Goal: Task Accomplishment & Management: Use online tool/utility

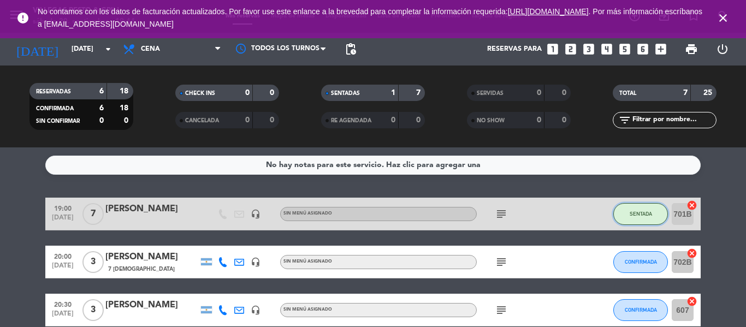
click at [633, 215] on span "SENTADA" at bounding box center [641, 214] width 22 height 6
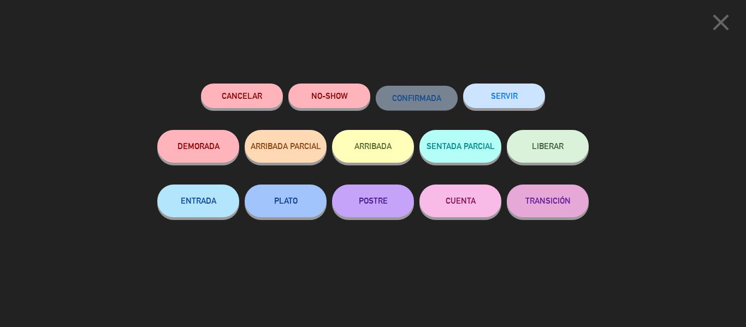
click at [505, 94] on button "SERVIR" at bounding box center [504, 96] width 82 height 25
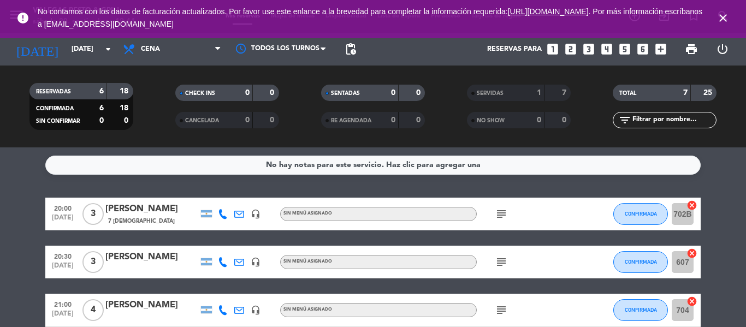
drag, startPoint x: 497, startPoint y: 211, endPoint x: 505, endPoint y: 249, distance: 38.6
click at [497, 211] on icon "subject" at bounding box center [501, 214] width 13 height 13
click at [501, 262] on icon "subject" at bounding box center [501, 262] width 13 height 13
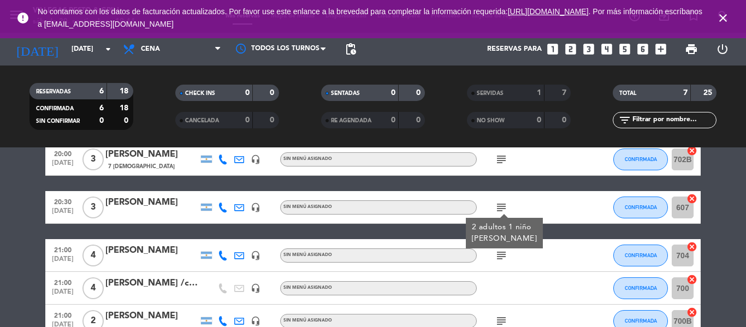
click at [501, 256] on icon "subject" at bounding box center [501, 255] width 13 height 13
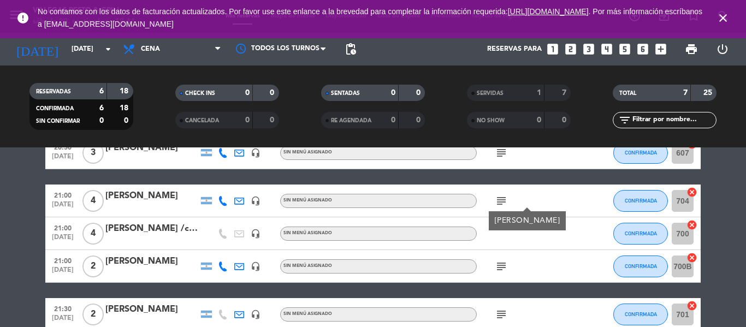
click at [503, 267] on icon "subject" at bounding box center [501, 266] width 13 height 13
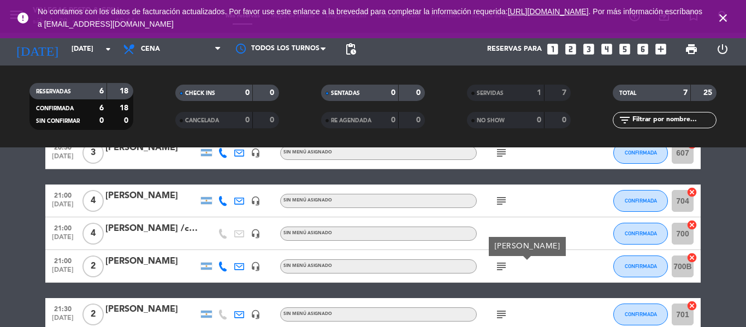
scroll to position [164, 0]
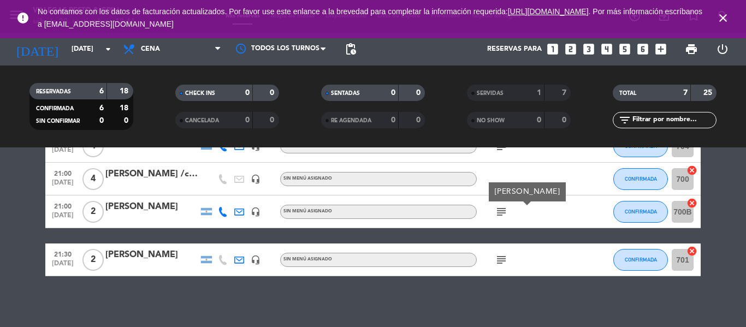
click at [500, 258] on icon "subject" at bounding box center [501, 260] width 13 height 13
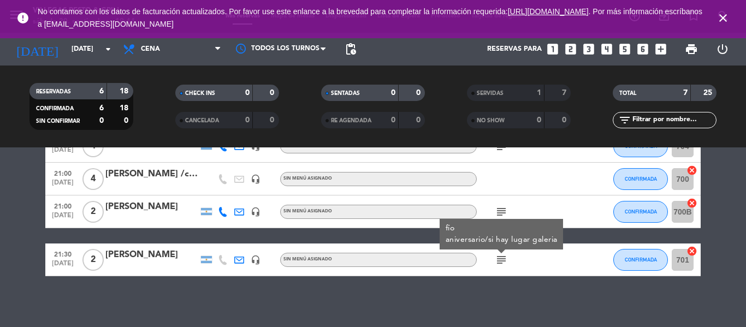
click at [504, 291] on div "No hay notas para este servicio. Haz clic para agregar una 20:00 [DATE] 3 [PERS…" at bounding box center [373, 238] width 746 height 180
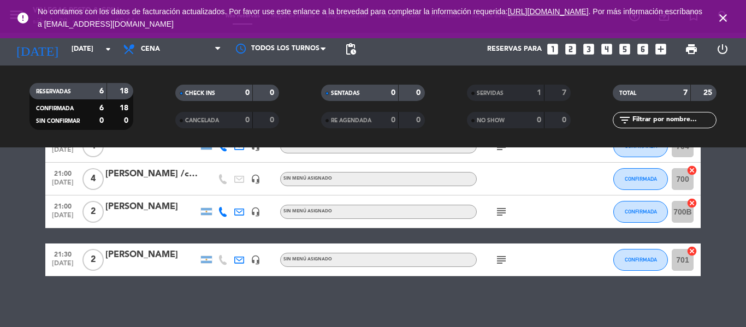
drag, startPoint x: 32, startPoint y: 243, endPoint x: 66, endPoint y: 37, distance: 208.7
click at [34, 231] on bookings-row "20:00 [DATE] 3 [PERSON_NAME] 7 Visitas headset_mic Sin menú asignado subject CO…" at bounding box center [373, 155] width 746 height 243
click at [722, 20] on icon "close" at bounding box center [723, 17] width 13 height 13
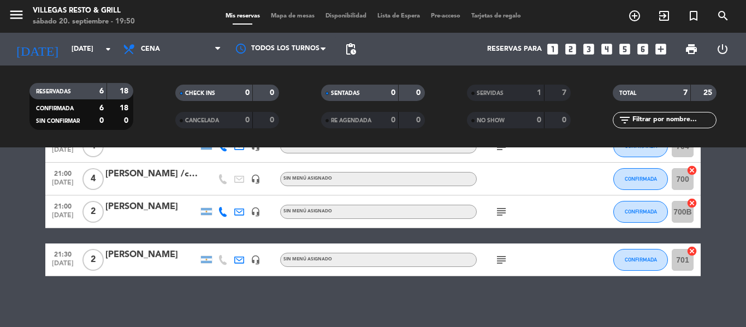
click at [291, 13] on span "Mapa de mesas" at bounding box center [293, 16] width 55 height 6
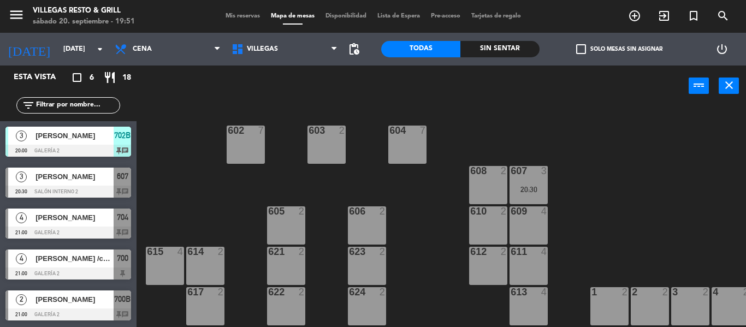
click at [89, 188] on div at bounding box center [68, 192] width 126 height 12
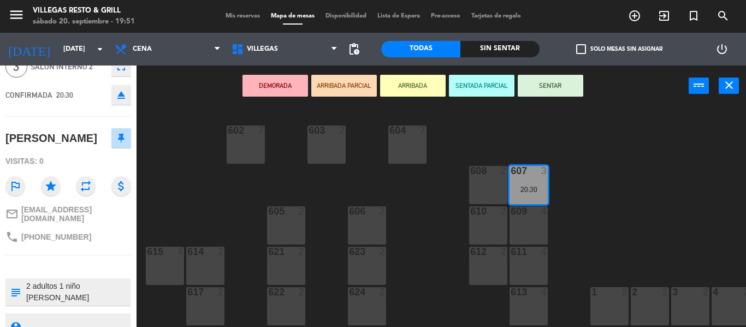
scroll to position [94, 0]
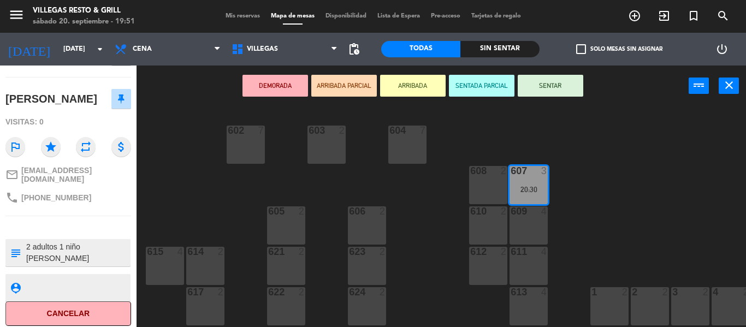
click at [197, 198] on div "602 7 603 2 604 7 608 2 607 3 20:30 605 2 606 2 610 2 609 4 621 2 623 2 614 2 6…" at bounding box center [445, 217] width 602 height 221
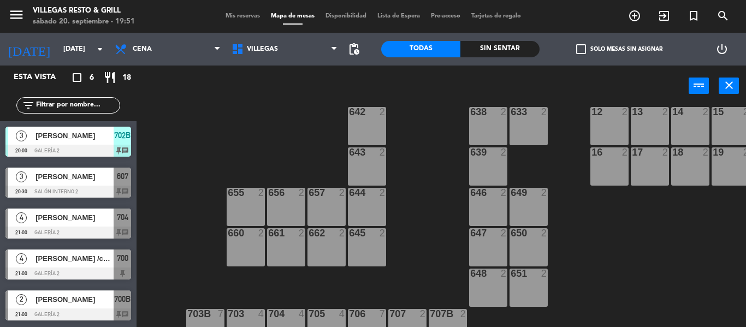
scroll to position [449, 0]
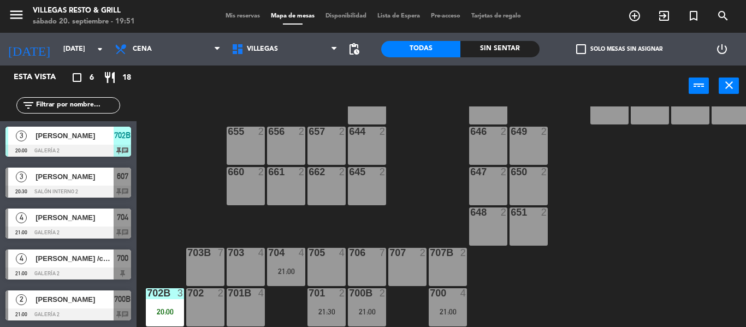
click at [169, 308] on div "20:00" at bounding box center [165, 312] width 38 height 8
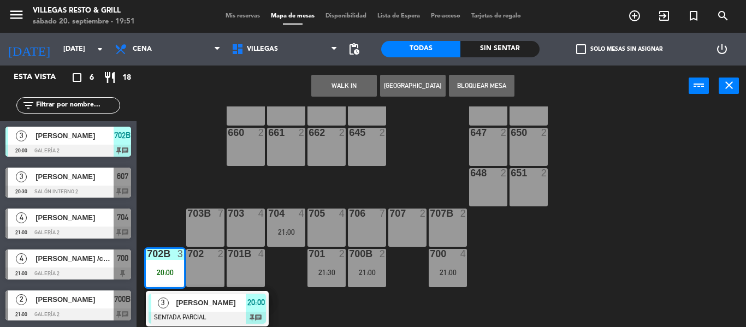
click at [169, 302] on div "3" at bounding box center [162, 303] width 23 height 18
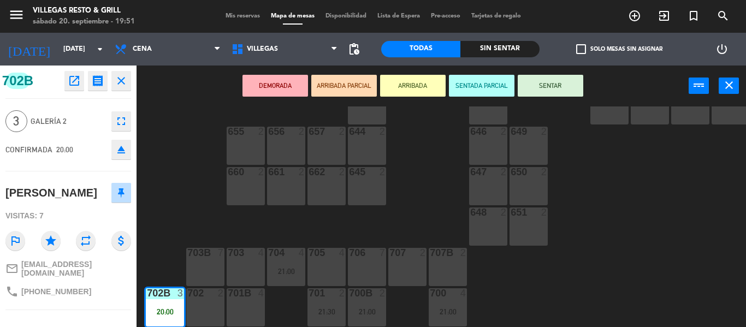
scroll to position [94, 0]
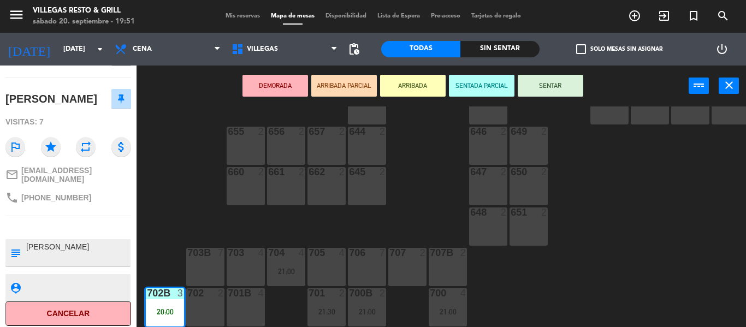
click at [220, 196] on div "602 7 603 2 604 7 608 2 607 3 20:30 605 2 606 2 610 2 609 4 621 2 623 2 614 2 6…" at bounding box center [445, 217] width 602 height 221
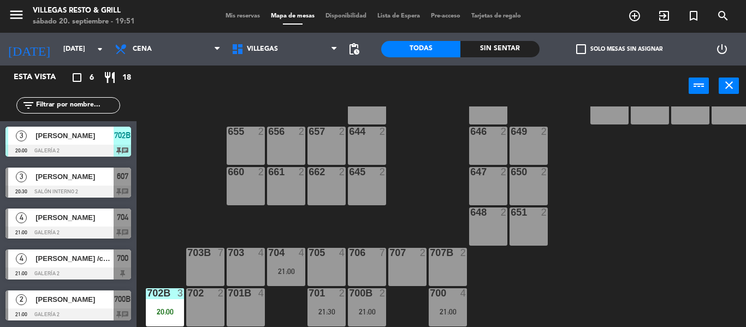
drag, startPoint x: 272, startPoint y: 262, endPoint x: 281, endPoint y: 277, distance: 17.4
click at [273, 268] on div "21:00" at bounding box center [286, 272] width 38 height 8
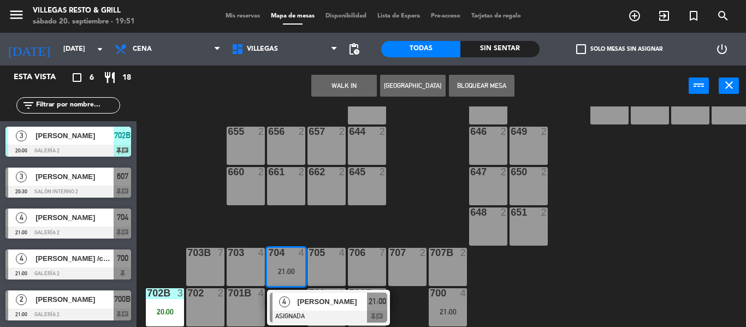
click at [300, 303] on div "[PERSON_NAME]" at bounding box center [331, 302] width 71 height 18
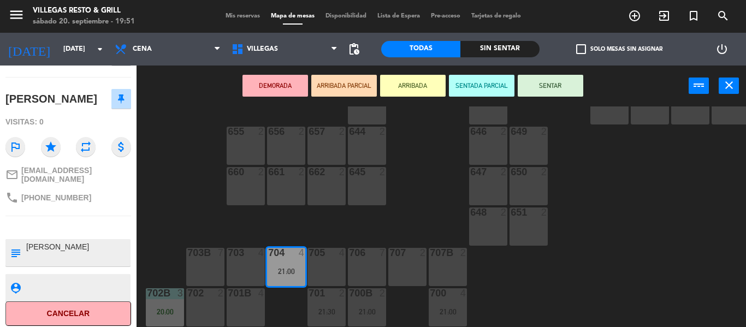
click at [194, 197] on div "602 7 603 2 604 7 608 2 607 3 20:30 605 2 606 2 610 2 609 4 621 2 623 2 614 2 6…" at bounding box center [445, 217] width 602 height 221
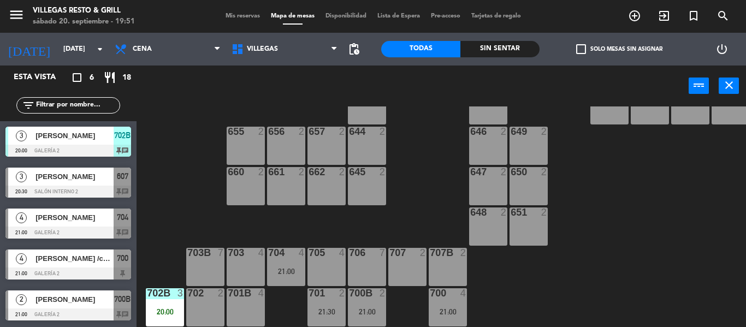
click at [336, 291] on div "2" at bounding box center [345, 293] width 18 height 10
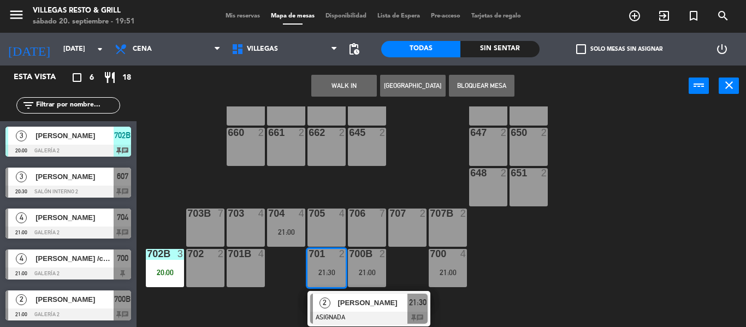
click at [336, 294] on div "2" at bounding box center [324, 303] width 23 height 18
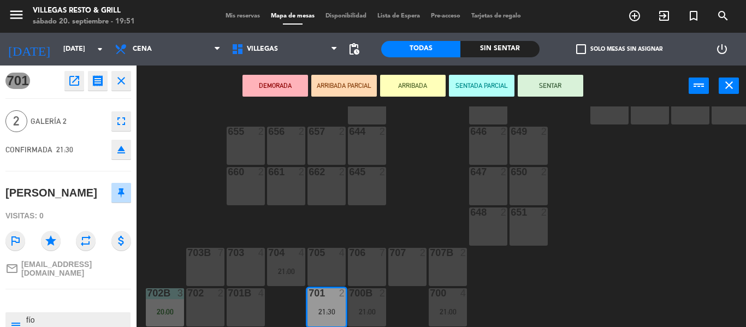
scroll to position [89, 0]
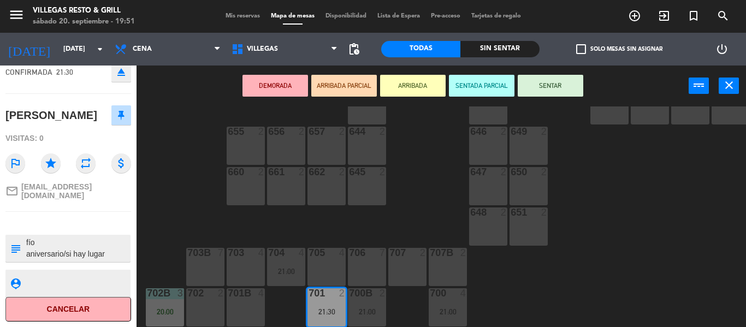
click at [208, 218] on div "602 7 603 2 604 7 608 2 607 3 20:30 605 2 606 2 610 2 609 4 621 2 623 2 614 2 6…" at bounding box center [445, 217] width 602 height 221
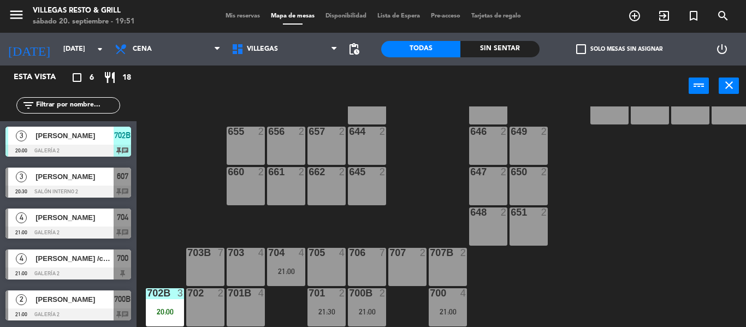
scroll to position [41, 0]
click at [386, 293] on div "700B 2" at bounding box center [367, 293] width 38 height 11
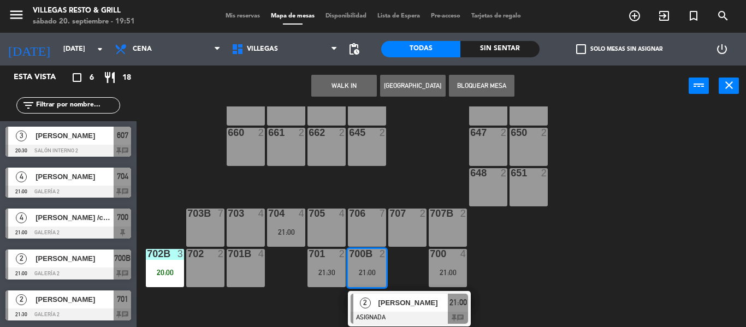
click at [388, 298] on span "[PERSON_NAME]" at bounding box center [413, 302] width 70 height 11
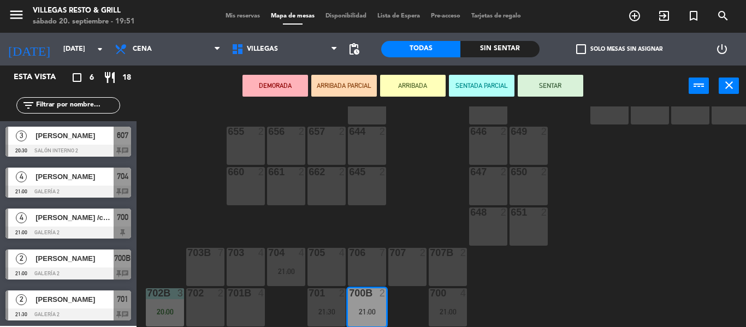
scroll to position [94, 0]
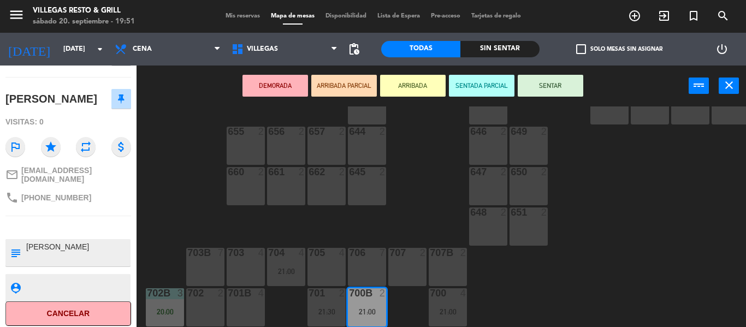
drag, startPoint x: 183, startPoint y: 188, endPoint x: 303, endPoint y: 240, distance: 130.4
click at [186, 189] on div "602 7 603 2 604 7 608 2 607 3 20:30 605 2 606 2 610 2 609 4 621 2 623 2 614 2 6…" at bounding box center [445, 217] width 602 height 221
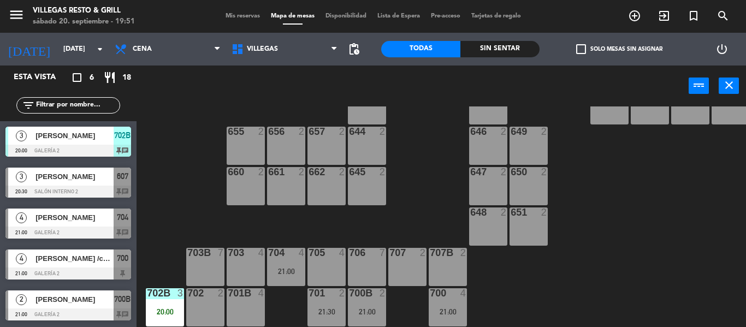
scroll to position [9, 0]
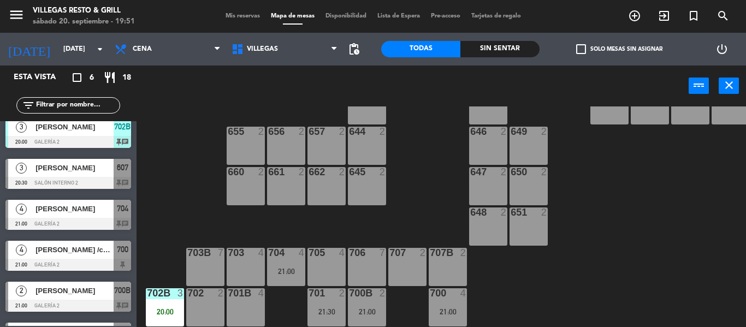
click at [455, 297] on div "700 4 21:00" at bounding box center [448, 307] width 38 height 38
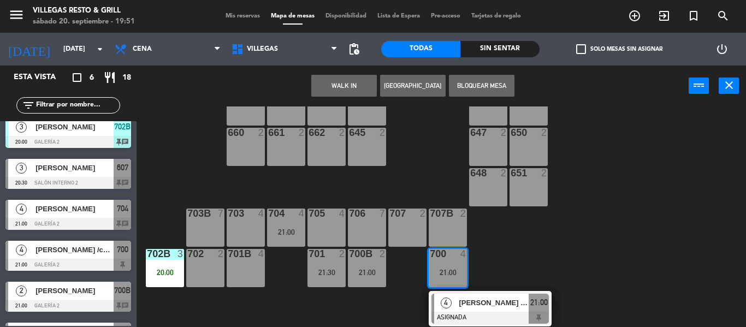
click at [455, 297] on div "4" at bounding box center [445, 303] width 23 height 18
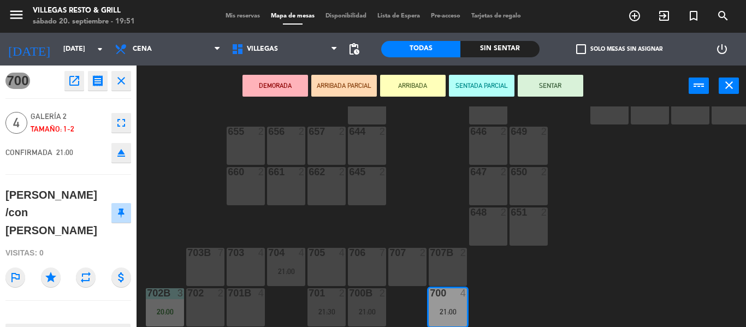
scroll to position [72, 0]
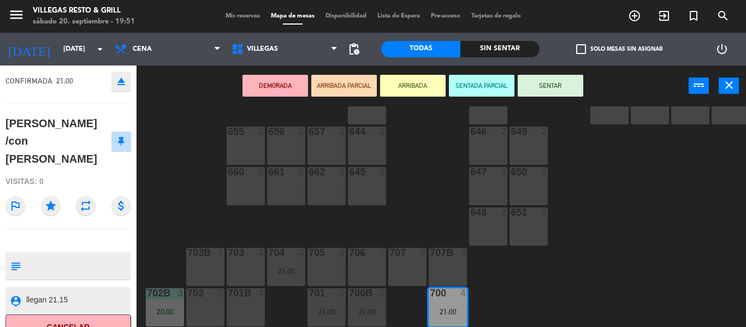
click at [178, 184] on div "602 7 603 2 604 7 608 2 607 3 20:30 605 2 606 2 610 2 609 4 621 2 623 2 614 2 6…" at bounding box center [445, 217] width 602 height 221
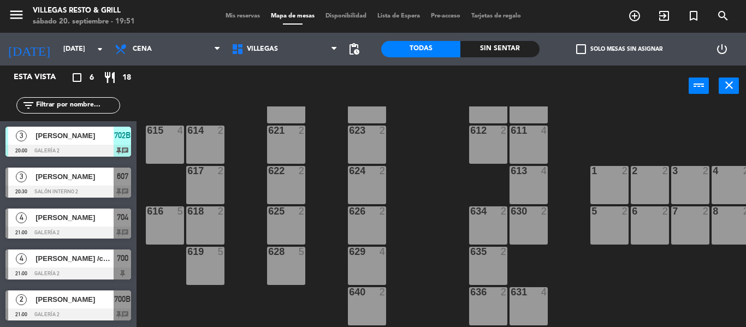
scroll to position [0, 0]
